Goal: Transaction & Acquisition: Purchase product/service

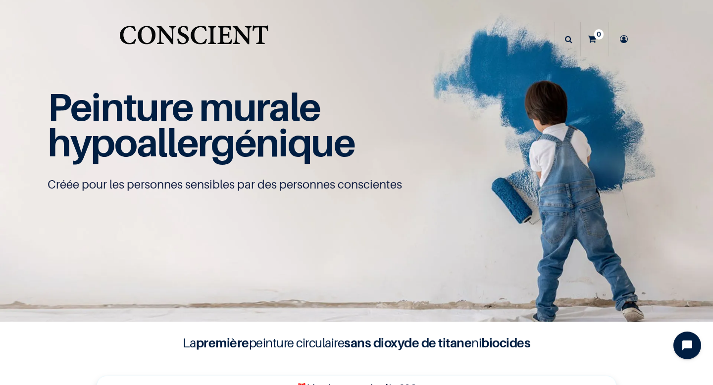
scroll to position [521, 0]
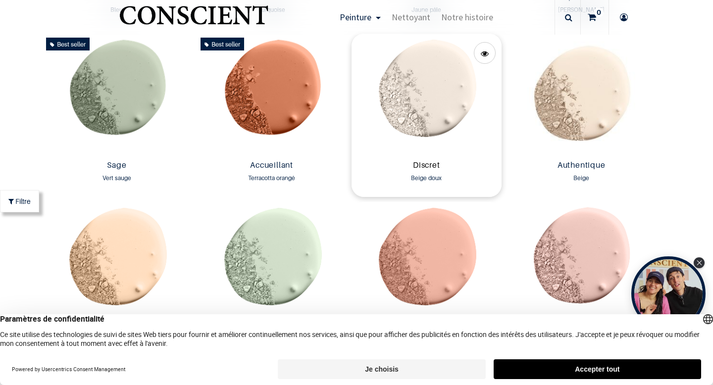
scroll to position [840, 0]
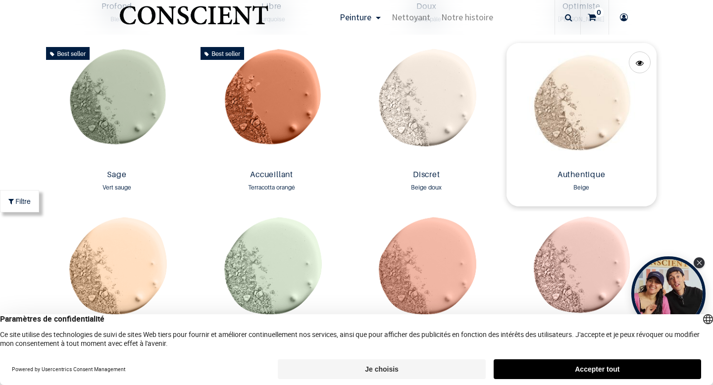
click at [566, 126] on img at bounding box center [581, 104] width 150 height 123
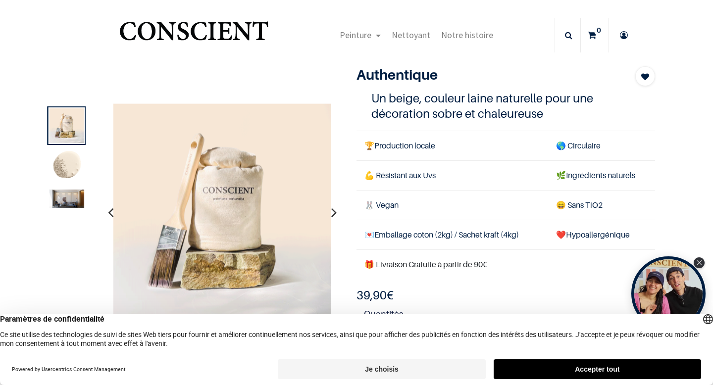
scroll to position [2, 0]
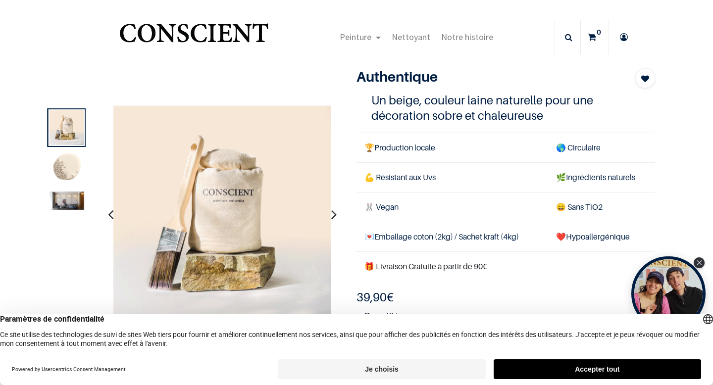
click at [76, 174] on img at bounding box center [66, 168] width 35 height 35
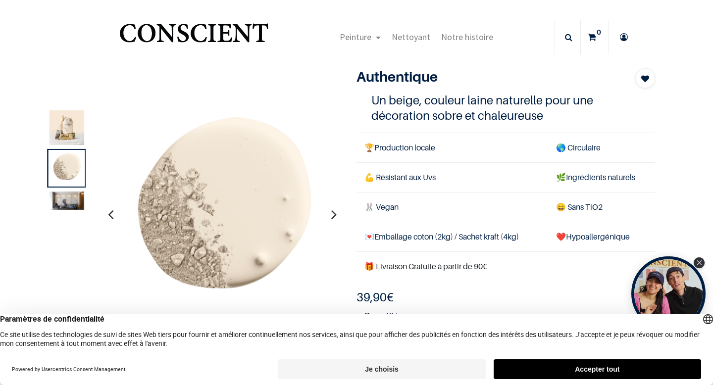
click at [73, 201] on img at bounding box center [66, 200] width 35 height 18
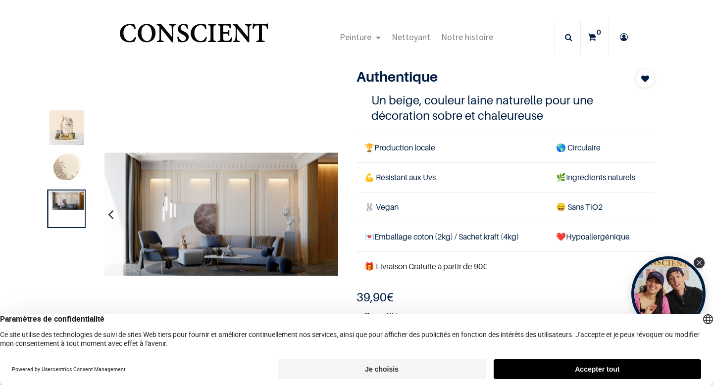
click at [205, 191] on img at bounding box center [221, 214] width 235 height 124
click at [72, 128] on img at bounding box center [66, 127] width 35 height 35
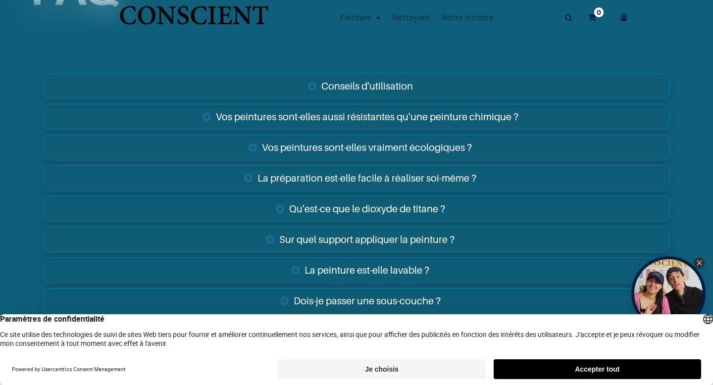
scroll to position [1555, 0]
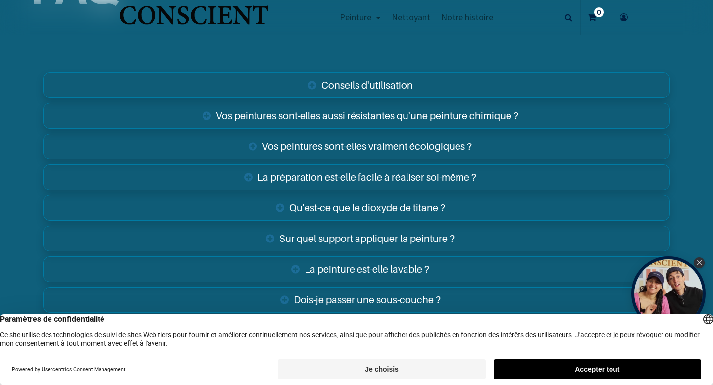
click at [313, 118] on link "Vos peintures sont-elles aussi résistantes qu'une peinture chimique ?" at bounding box center [356, 116] width 626 height 26
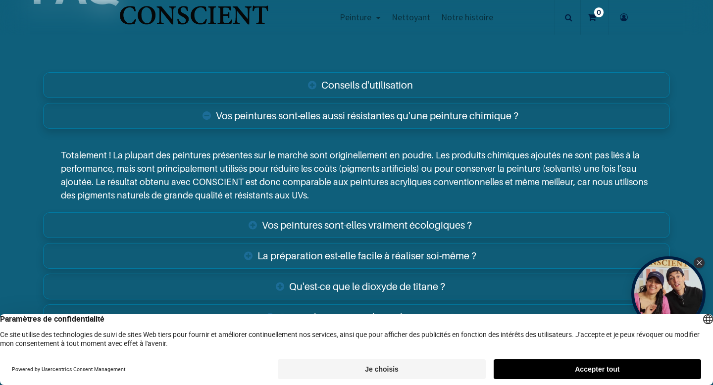
click at [311, 118] on link "Vos peintures sont-elles aussi résistantes qu'une peinture chimique ?" at bounding box center [356, 116] width 626 height 26
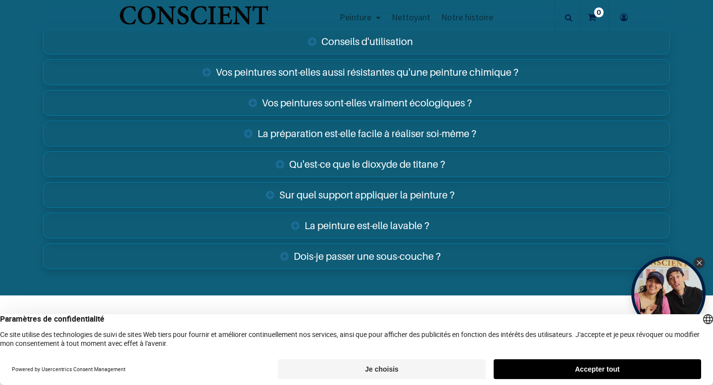
scroll to position [1613, 0]
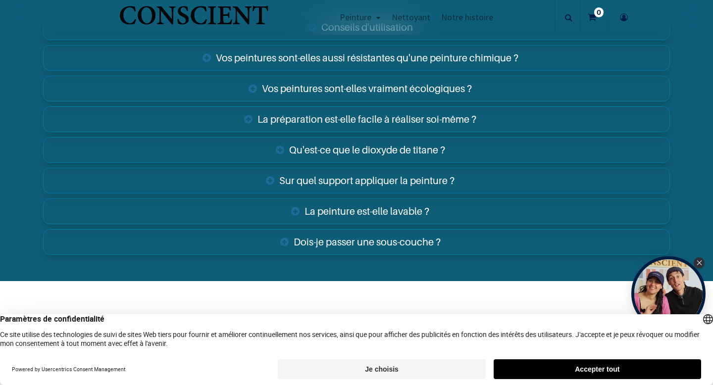
click at [339, 118] on link "La préparation est-elle facile à réaliser soi-même ?" at bounding box center [356, 119] width 626 height 26
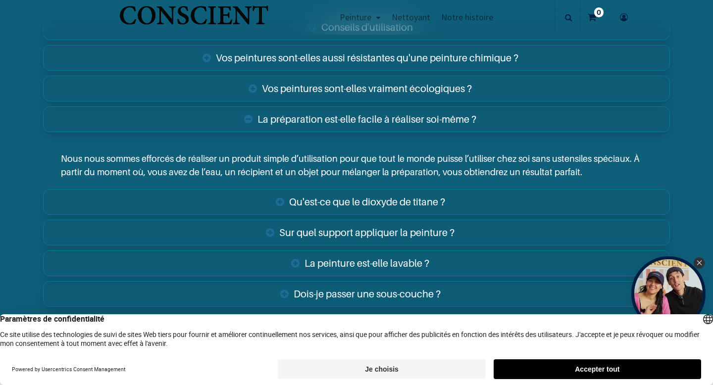
click at [340, 118] on link "La préparation est-elle facile à réaliser soi-même ?" at bounding box center [356, 119] width 626 height 26
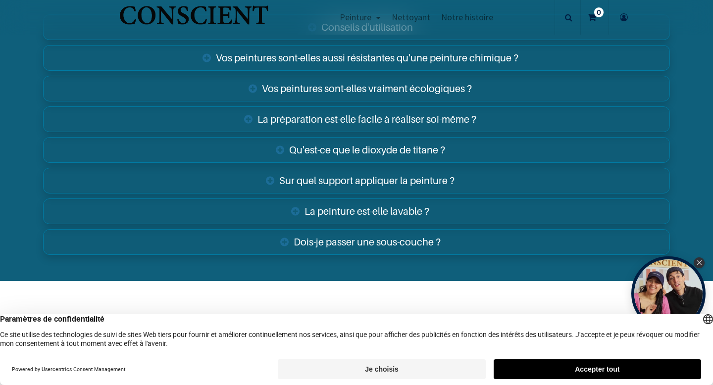
click at [355, 151] on link "Qu'est-ce que le dioxyde de titane ?" at bounding box center [356, 150] width 626 height 26
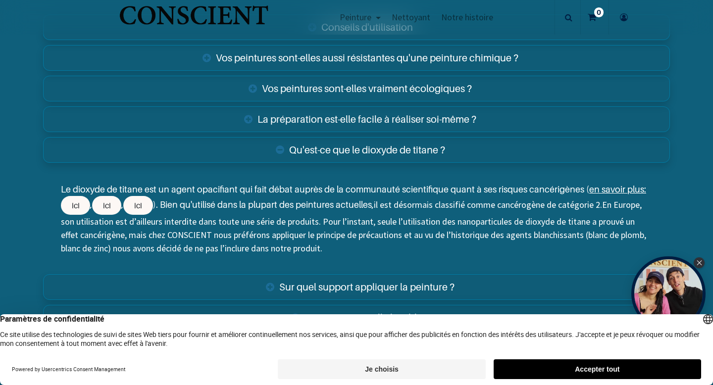
click at [355, 151] on link "Qu'est-ce que le dioxyde de titane ?" at bounding box center [356, 150] width 626 height 26
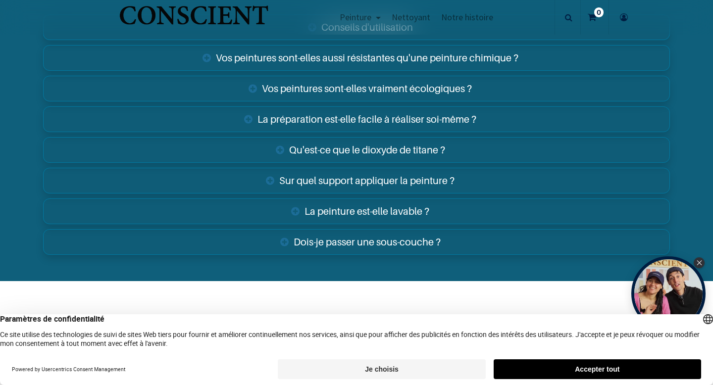
click at [377, 175] on link "Sur quel support appliquer la peinture ?" at bounding box center [356, 181] width 626 height 26
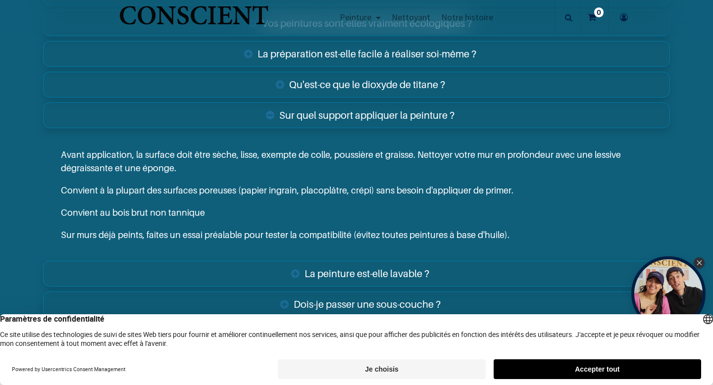
scroll to position [1682, 0]
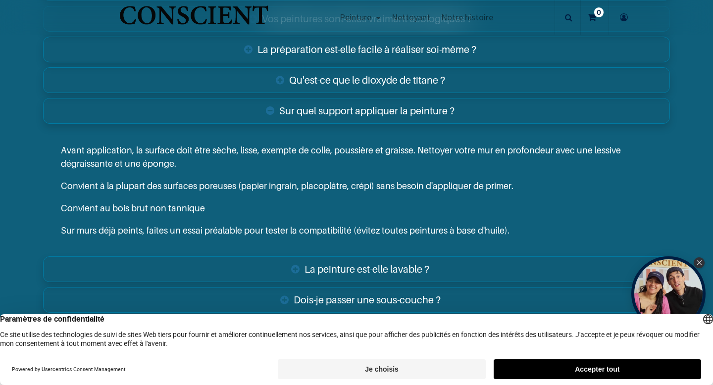
click at [396, 119] on link "Sur quel support appliquer la peinture ?" at bounding box center [356, 111] width 626 height 26
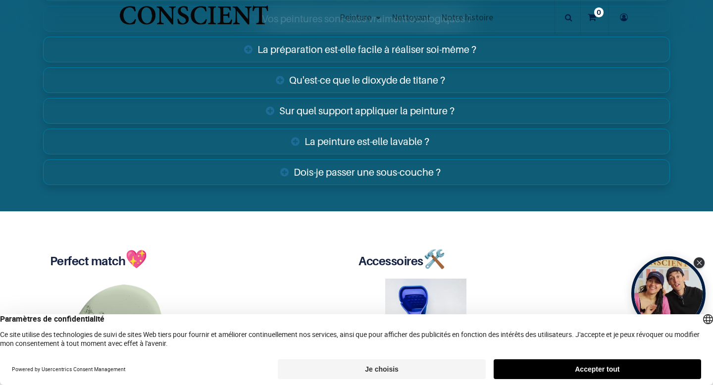
click at [404, 139] on link "La peinture est-elle lavable ?" at bounding box center [356, 142] width 626 height 26
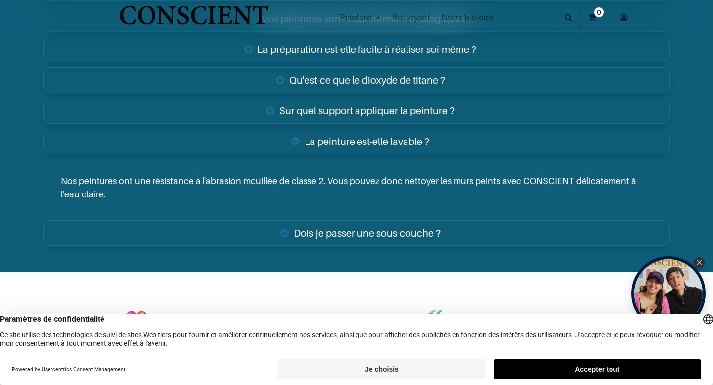
click at [391, 239] on link "Dois-je passer une sous-couche ?" at bounding box center [356, 233] width 626 height 26
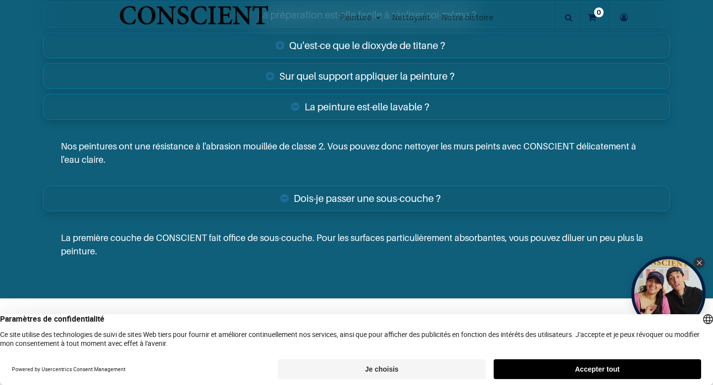
scroll to position [1712, 0]
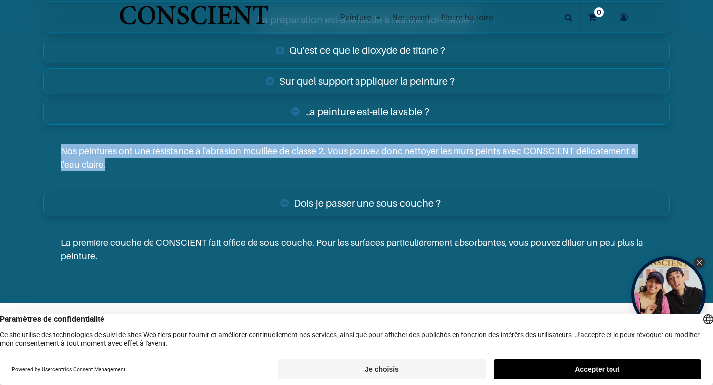
drag, startPoint x: 57, startPoint y: 151, endPoint x: 101, endPoint y: 163, distance: 45.6
click at [94, 165] on div "Nos peintures ont une résistance à l'abrasion mouillée de classe 2. Vous pouvez…" at bounding box center [356, 158] width 626 height 60
click at [107, 163] on p "Nos peintures ont une résistance à l'abrasion mouillée de classe 2. Vous pouvez…" at bounding box center [356, 157] width 591 height 27
drag, startPoint x: 53, startPoint y: 151, endPoint x: 98, endPoint y: 170, distance: 48.8
click at [98, 170] on div "Nos peintures ont une résistance à l'abrasion mouillée de classe 2. Vous pouvez…" at bounding box center [356, 158] width 626 height 60
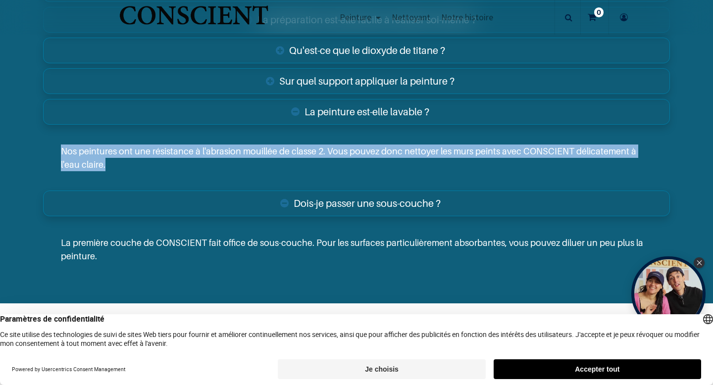
copy p "Nos peintures ont une résistance à l'abrasion mouillée de classe 2. Vous pouvez…"
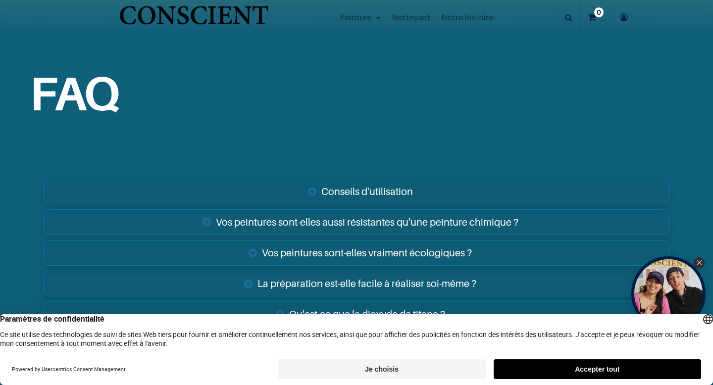
scroll to position [1438, 0]
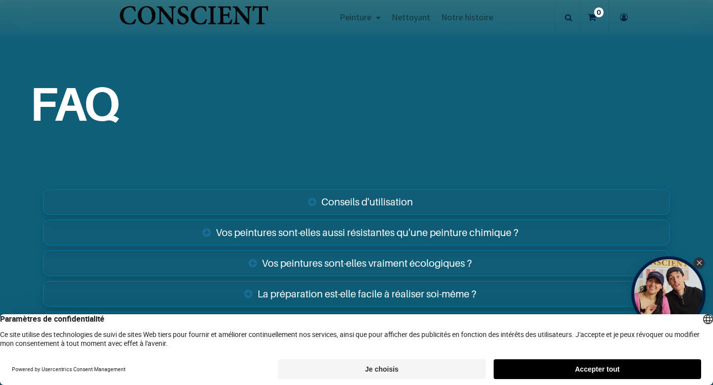
click at [434, 190] on link "Conseils d'utilisation" at bounding box center [356, 202] width 626 height 26
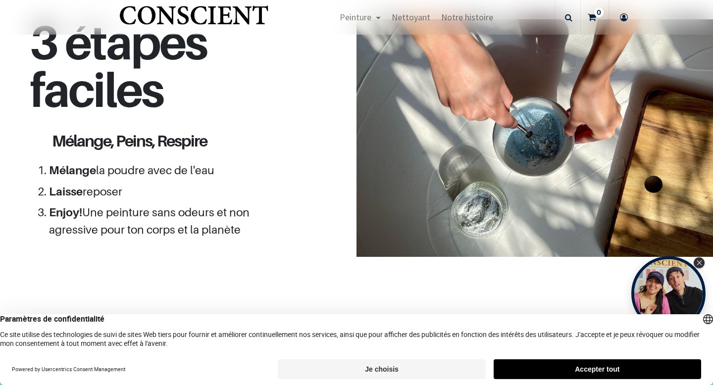
scroll to position [870, 0]
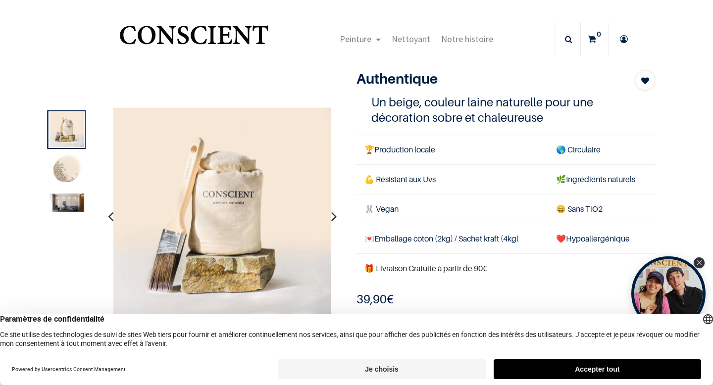
click at [60, 203] on img at bounding box center [66, 202] width 35 height 18
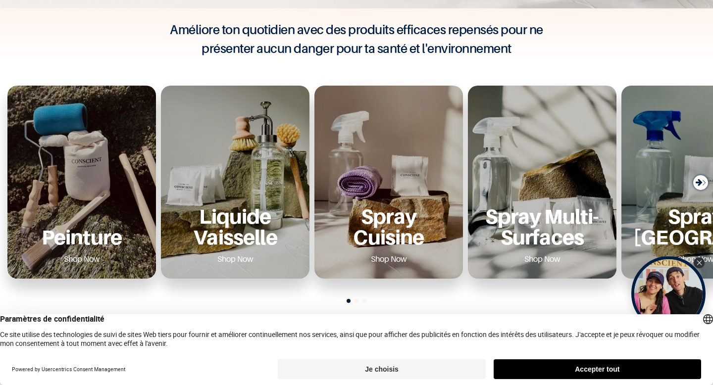
scroll to position [348, 0]
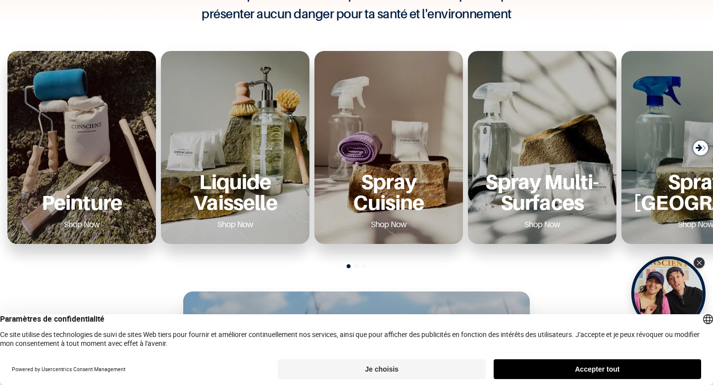
click at [115, 192] on p "Peinture" at bounding box center [81, 202] width 125 height 20
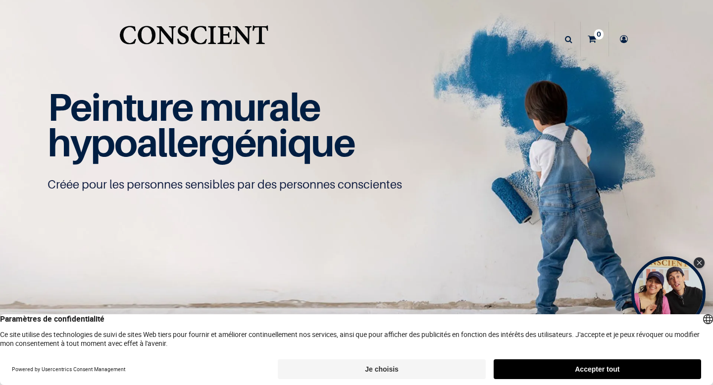
click at [570, 377] on button "Accepter tout" at bounding box center [596, 369] width 207 height 20
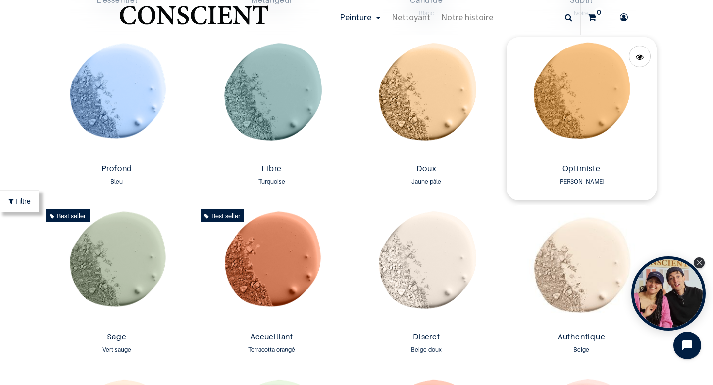
scroll to position [678, 0]
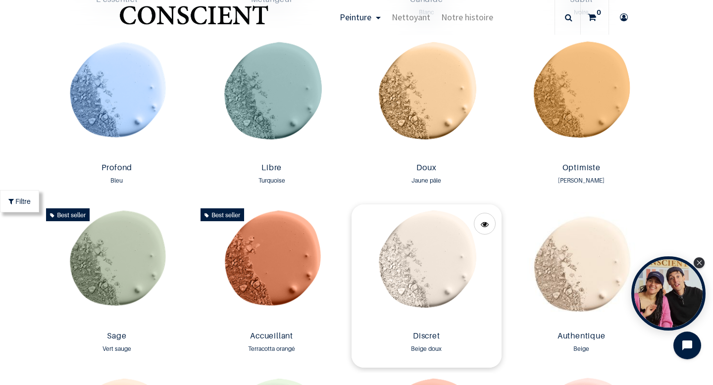
click at [435, 275] on img at bounding box center [426, 265] width 150 height 123
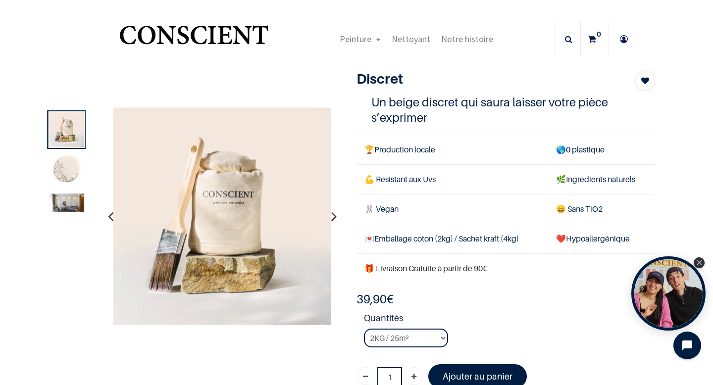
click at [72, 200] on img at bounding box center [66, 202] width 35 height 18
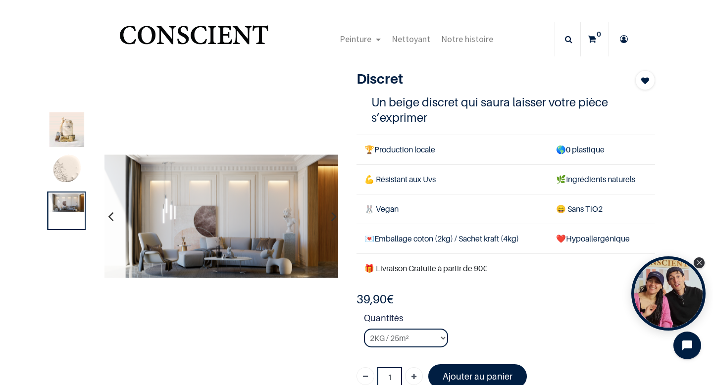
click at [276, 196] on img at bounding box center [221, 216] width 235 height 124
click at [278, 200] on img at bounding box center [221, 216] width 235 height 124
